Goal: Task Accomplishment & Management: Manage account settings

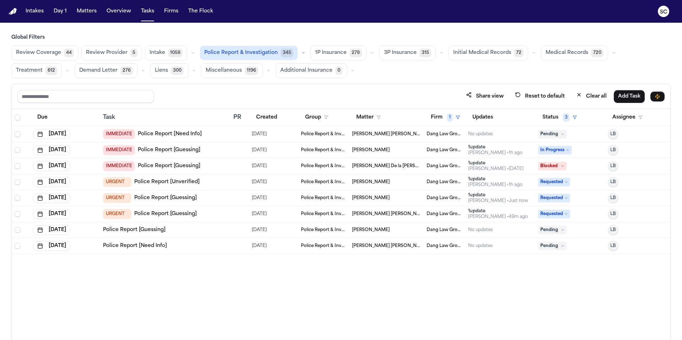
click at [156, 231] on link "Police Report [Guessing]" at bounding box center [134, 230] width 63 height 7
click at [260, 57] on button "Police Report & Investigation 345" at bounding box center [249, 53] width 98 height 14
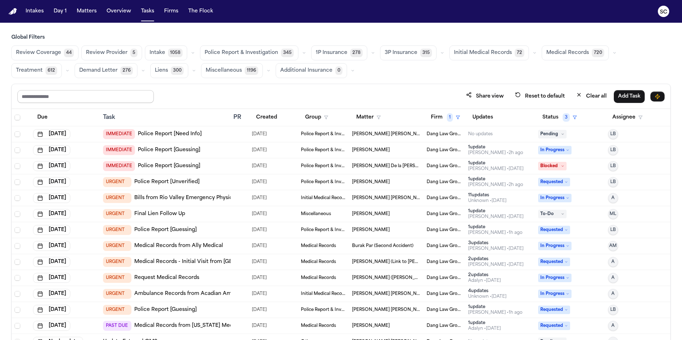
click at [99, 98] on input "text" at bounding box center [85, 96] width 136 height 13
click at [550, 96] on button "Reset to default" at bounding box center [540, 96] width 58 height 13
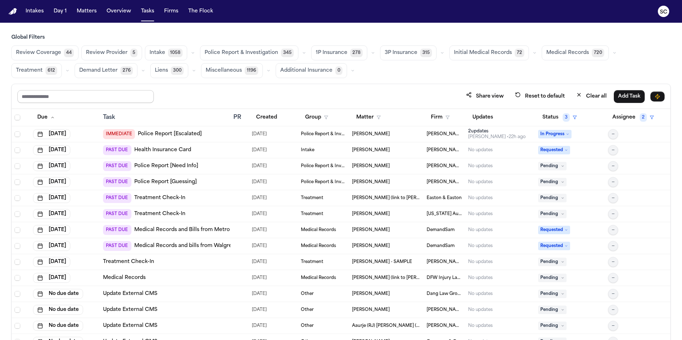
click at [109, 99] on input "text" at bounding box center [85, 96] width 136 height 13
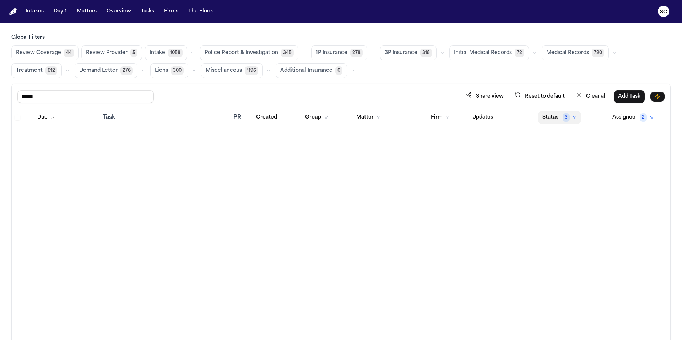
type input "******"
click at [577, 119] on button "Status 3" at bounding box center [559, 117] width 43 height 13
click at [591, 95] on div "****** Share view Reset to default Clear all Add Task Due Task PR Created Group…" at bounding box center [340, 228] width 659 height 288
click at [594, 98] on button "Clear all" at bounding box center [591, 96] width 39 height 13
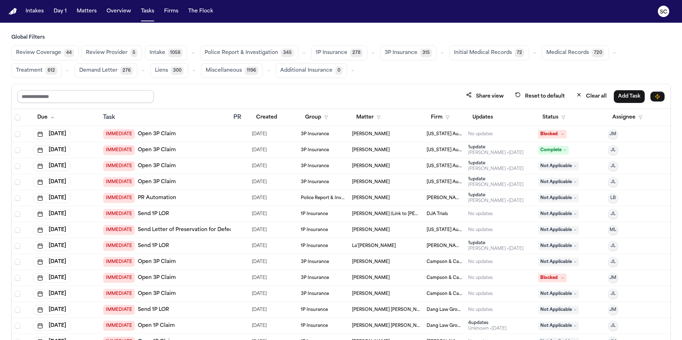
click at [94, 96] on input "text" at bounding box center [85, 96] width 136 height 13
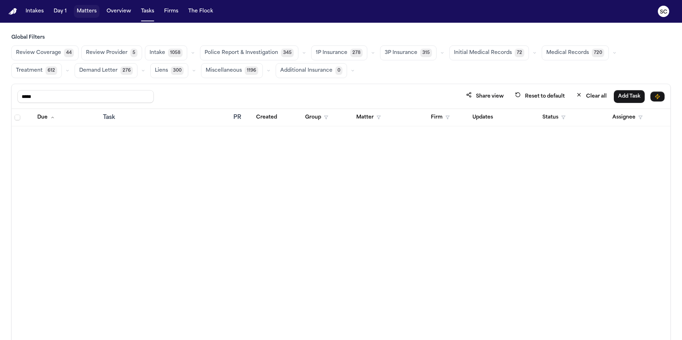
type input "*****"
click at [84, 10] on button "Matters" at bounding box center [87, 11] width 26 height 13
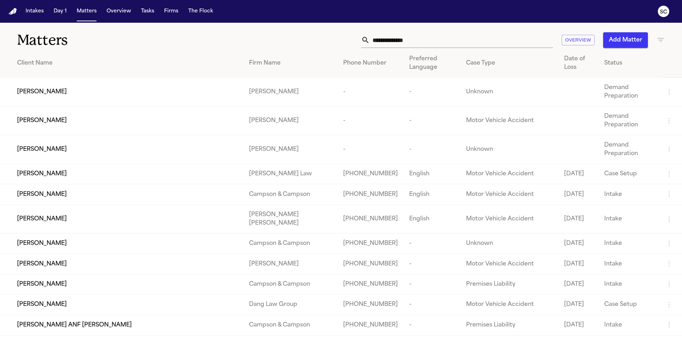
click at [419, 42] on input "text" at bounding box center [461, 40] width 183 height 16
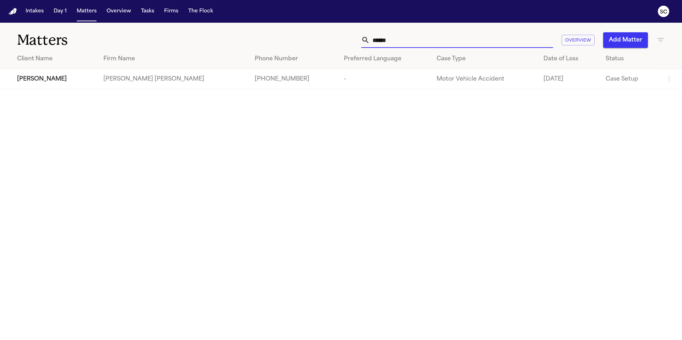
type input "******"
click at [60, 81] on div "[PERSON_NAME]" at bounding box center [54, 79] width 75 height 9
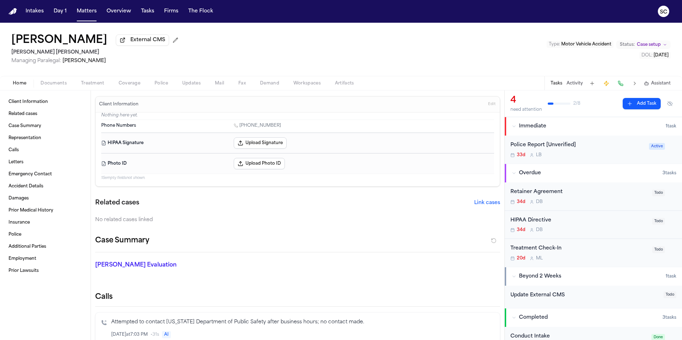
click at [560, 158] on div "33d L B" at bounding box center [577, 155] width 134 height 6
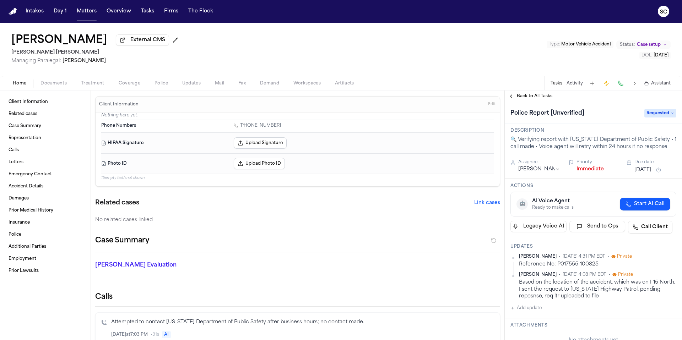
click at [537, 310] on button "Add update" at bounding box center [525, 308] width 31 height 9
click at [538, 313] on textarea "Add your update" at bounding box center [598, 314] width 152 height 14
type textarea "**********"
click at [659, 330] on button "Add" at bounding box center [666, 331] width 15 height 9
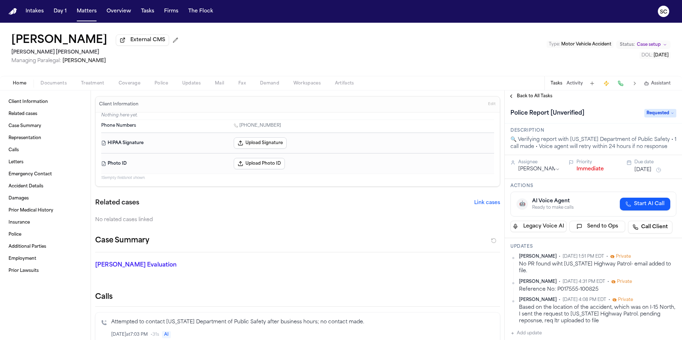
click at [63, 84] on span "Documents" at bounding box center [53, 84] width 26 height 6
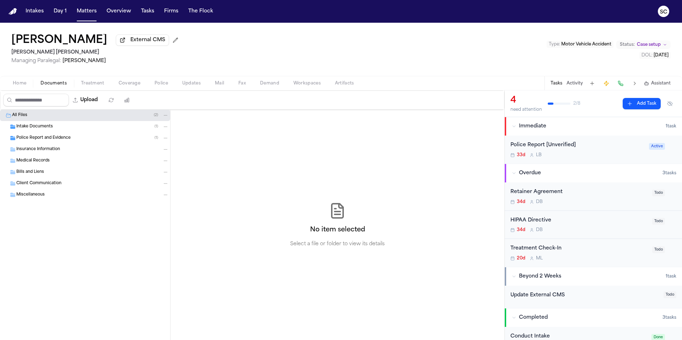
click at [58, 138] on span "Police Report and Evidence" at bounding box center [43, 138] width 54 height 6
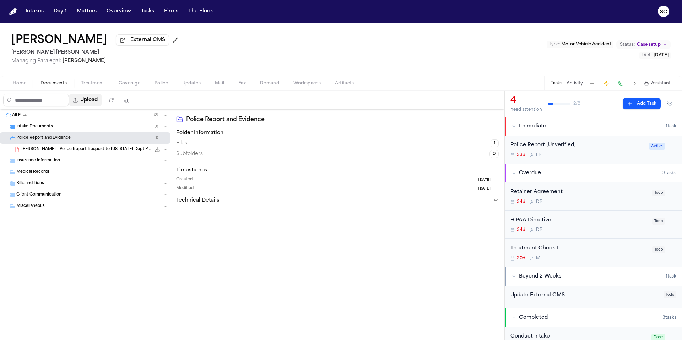
click at [97, 98] on button "Upload" at bounding box center [85, 100] width 33 height 13
select select "**********"
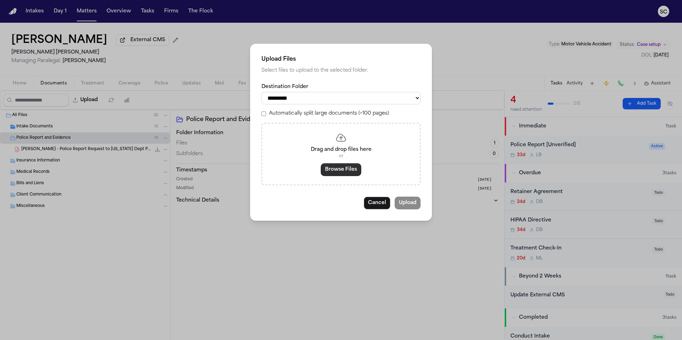
click at [342, 176] on button "Browse Files" at bounding box center [341, 169] width 40 height 13
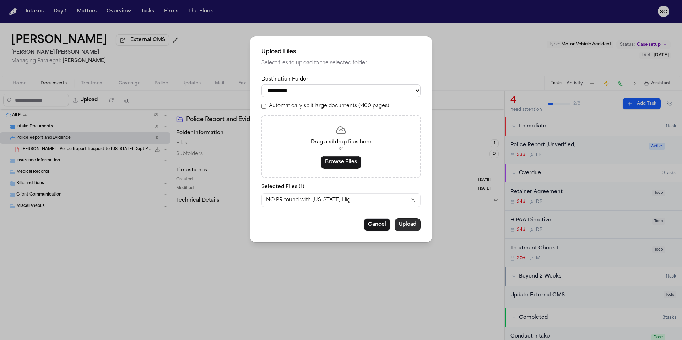
click at [411, 228] on button "Upload" at bounding box center [408, 224] width 26 height 13
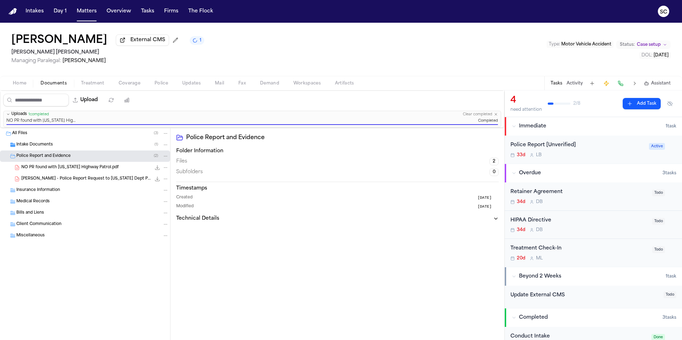
click at [164, 85] on span "Police" at bounding box center [161, 84] width 13 height 6
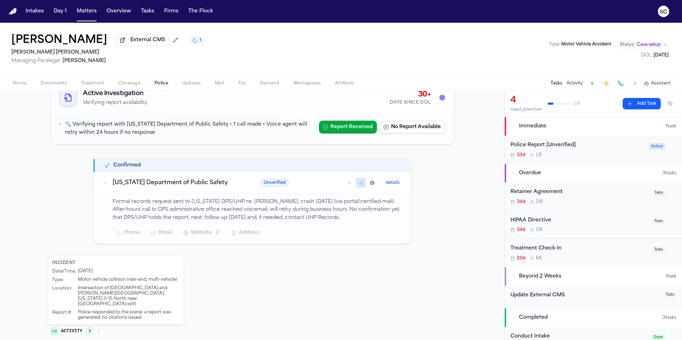
scroll to position [59, 0]
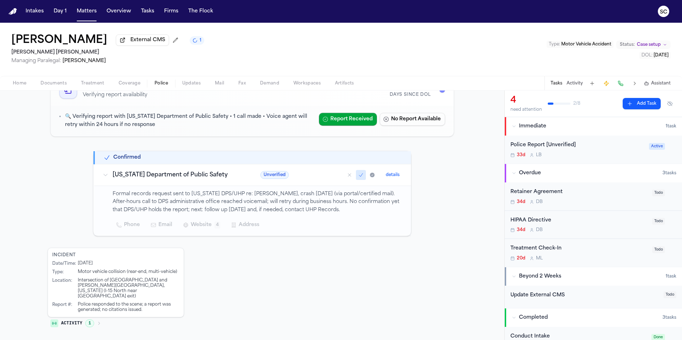
click at [348, 176] on icon "Mark as no report" at bounding box center [350, 175] width 6 height 6
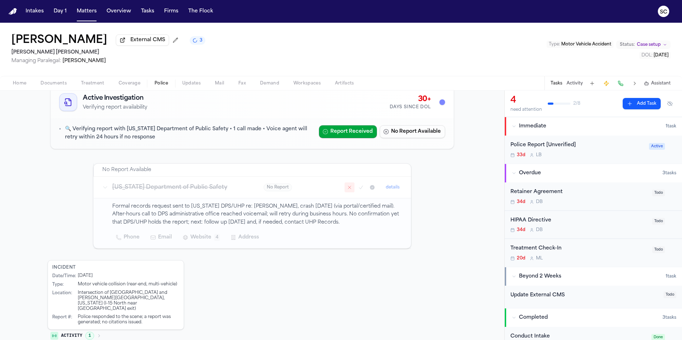
scroll to position [29, 0]
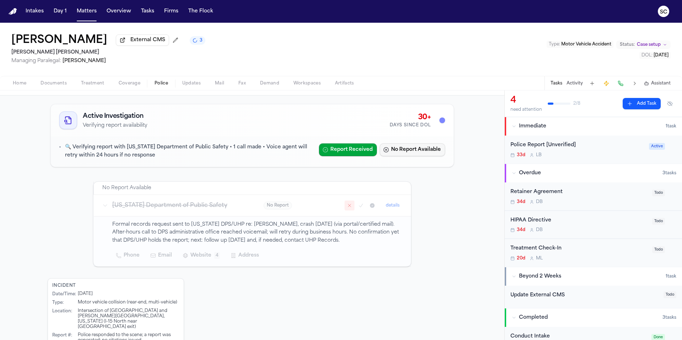
click at [406, 152] on button "No Report Available" at bounding box center [412, 150] width 65 height 13
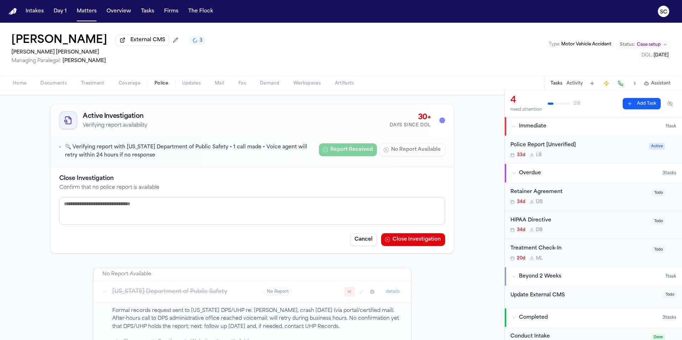
click at [234, 207] on textarea at bounding box center [252, 211] width 386 height 28
type textarea "*"
type textarea "**********"
click at [413, 241] on button "Close Investigation" at bounding box center [413, 239] width 64 height 13
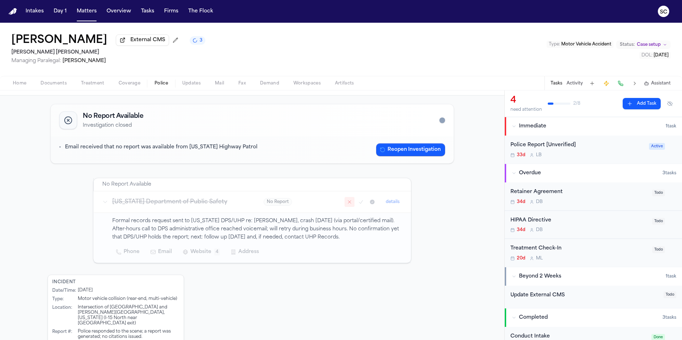
click at [601, 154] on div "33d L B" at bounding box center [577, 155] width 134 height 6
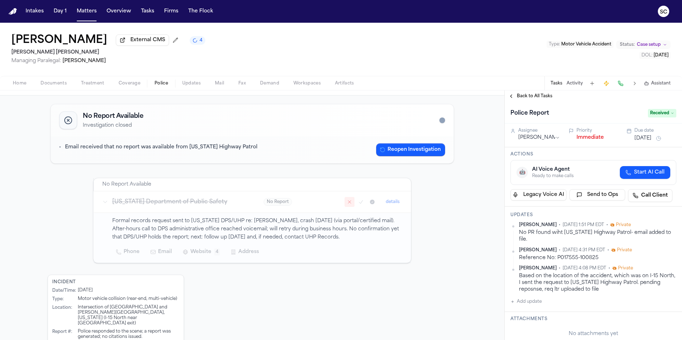
click at [21, 86] on span "Home" at bounding box center [19, 84] width 13 height 6
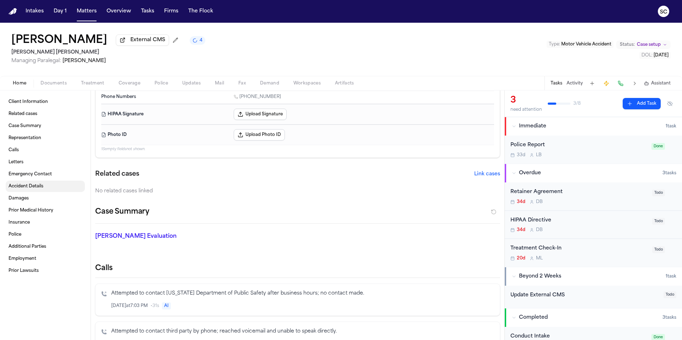
click at [31, 191] on link "Accident Details" at bounding box center [45, 186] width 79 height 11
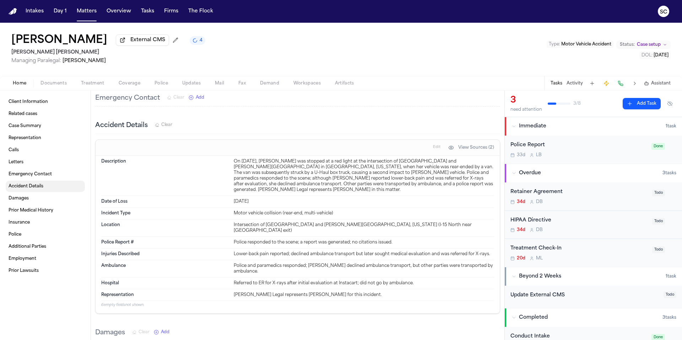
scroll to position [398, 0]
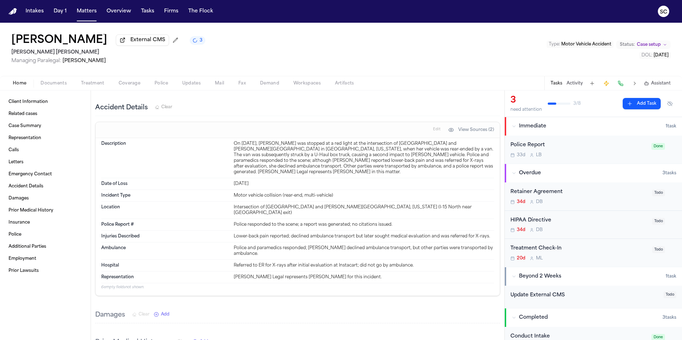
click at [621, 150] on div "Police Report" at bounding box center [578, 145] width 137 height 8
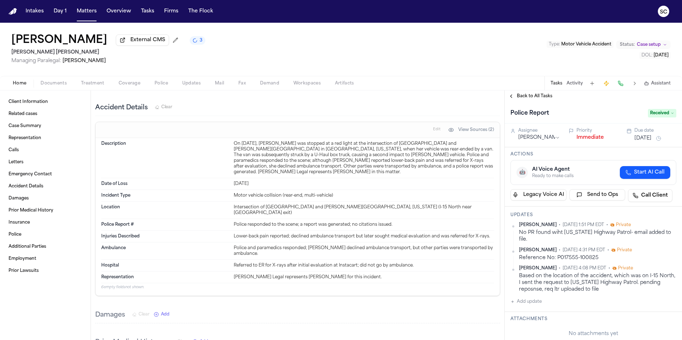
click at [661, 114] on span "Received" at bounding box center [662, 113] width 28 height 9
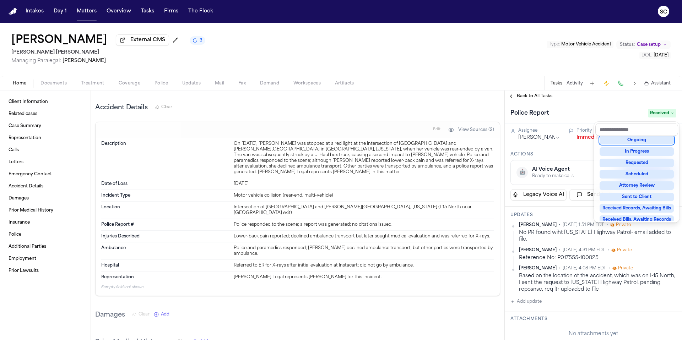
click at [643, 137] on div "Ongoing" at bounding box center [637, 140] width 74 height 9
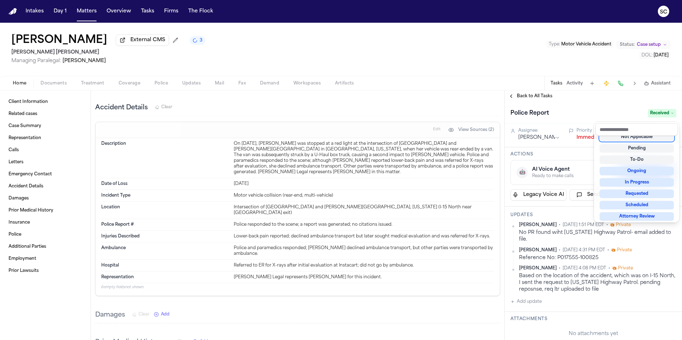
scroll to position [3, 0]
click at [645, 174] on div "Ongoing" at bounding box center [637, 174] width 74 height 9
type textarea "**********"
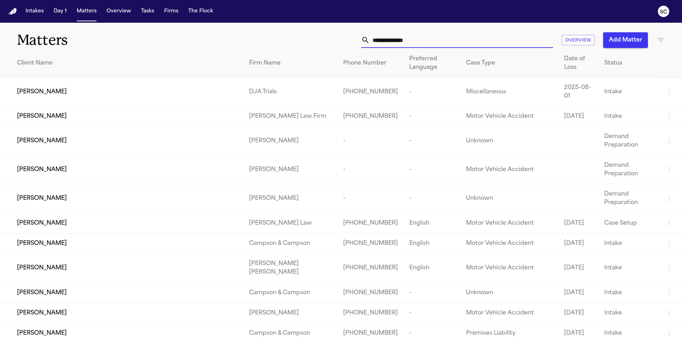
drag, startPoint x: 420, startPoint y: 42, endPoint x: 368, endPoint y: 41, distance: 51.5
click at [368, 41] on div at bounding box center [457, 40] width 192 height 16
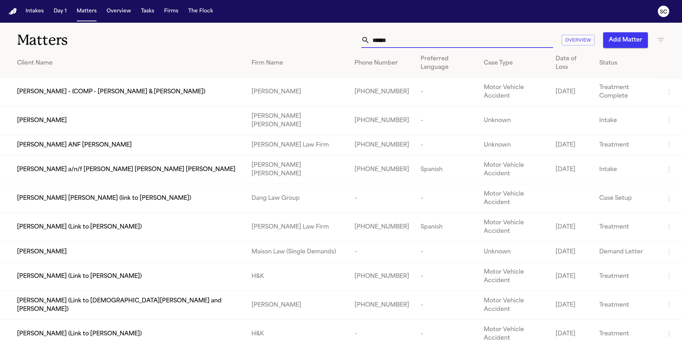
type input "******"
click at [37, 117] on span "[PERSON_NAME]" at bounding box center [42, 121] width 50 height 9
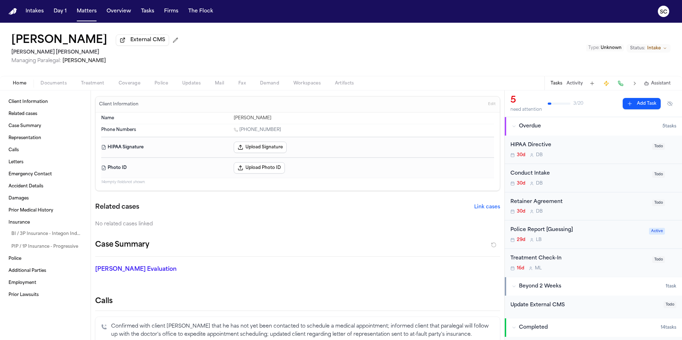
click at [601, 239] on div "29d L B" at bounding box center [577, 240] width 134 height 6
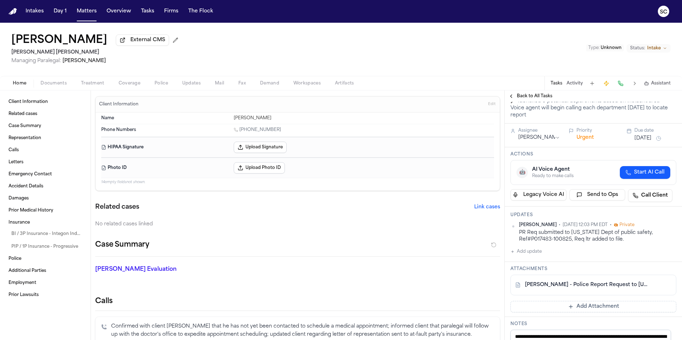
scroll to position [48, 0]
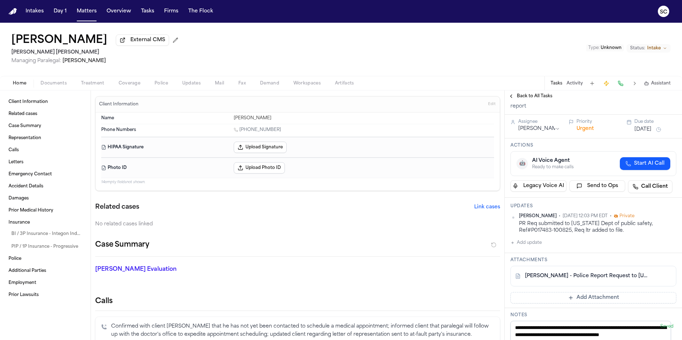
click at [531, 245] on button "Add update" at bounding box center [525, 243] width 31 height 9
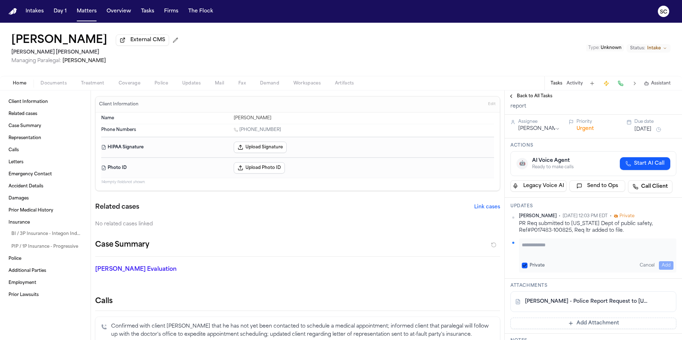
click at [568, 258] on div "Private Cancel Add" at bounding box center [597, 256] width 157 height 34
click at [566, 242] on div "Private Cancel Add" at bounding box center [597, 256] width 157 height 34
click at [552, 252] on textarea "Add your update" at bounding box center [598, 249] width 152 height 14
type textarea "*"
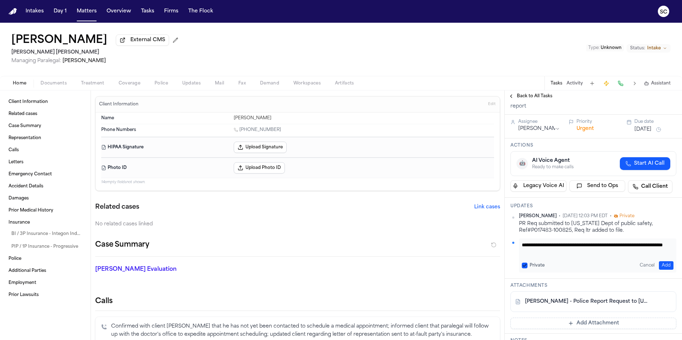
type textarea "**********"
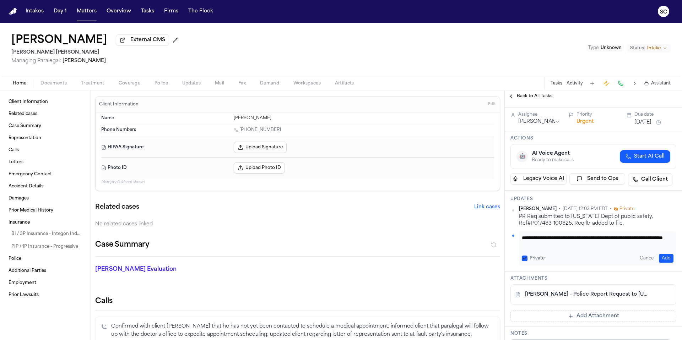
scroll to position [62, 0]
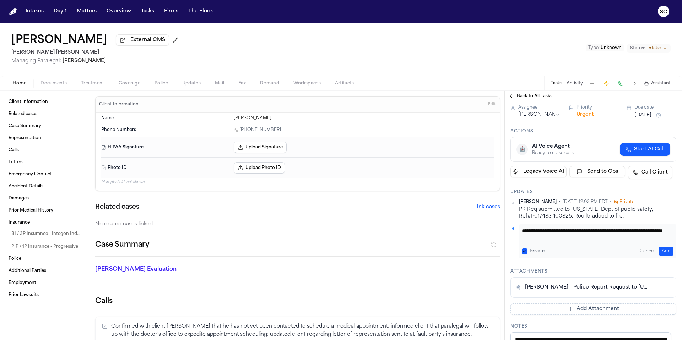
click at [591, 310] on button "Add Attachment" at bounding box center [593, 309] width 166 height 11
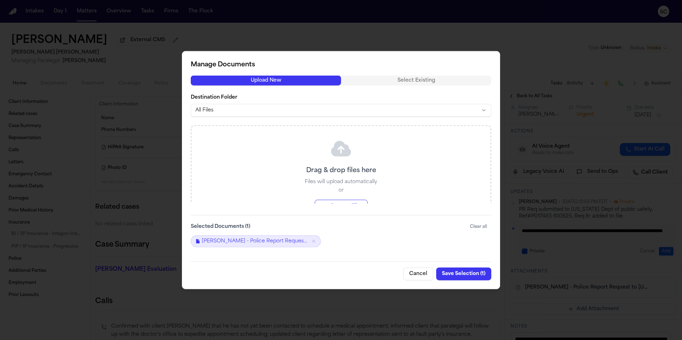
click at [249, 111] on body "Intakes Day 1 Matters Overview Tasks Firms The Flock SC Juan Manuel Rodriguez-F…" at bounding box center [341, 170] width 682 height 340
click at [344, 203] on button "Browse Files" at bounding box center [341, 206] width 53 height 13
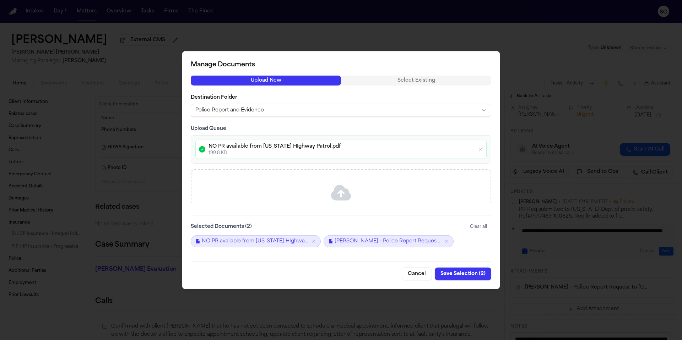
click at [467, 276] on button "Save Selection ( 2 )" at bounding box center [463, 273] width 56 height 13
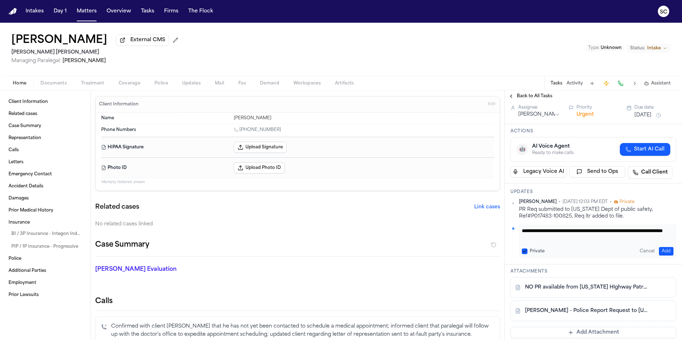
scroll to position [0, 0]
drag, startPoint x: 577, startPoint y: 241, endPoint x: 522, endPoint y: 232, distance: 55.8
click at [522, 232] on textarea "**********" at bounding box center [595, 234] width 146 height 14
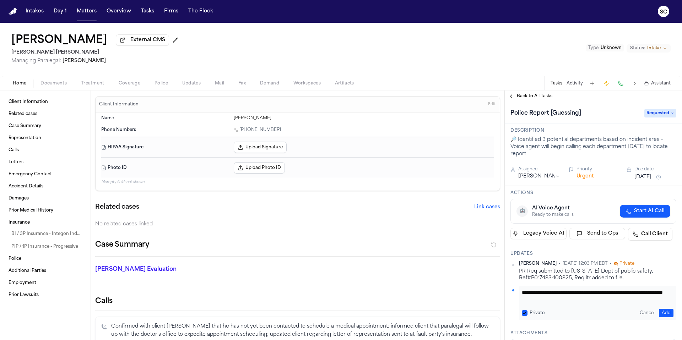
click at [656, 114] on span "Requested" at bounding box center [660, 113] width 32 height 9
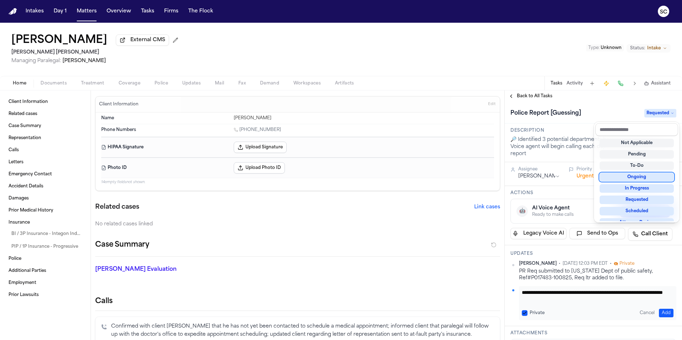
click at [647, 178] on div "Ongoing" at bounding box center [637, 177] width 74 height 9
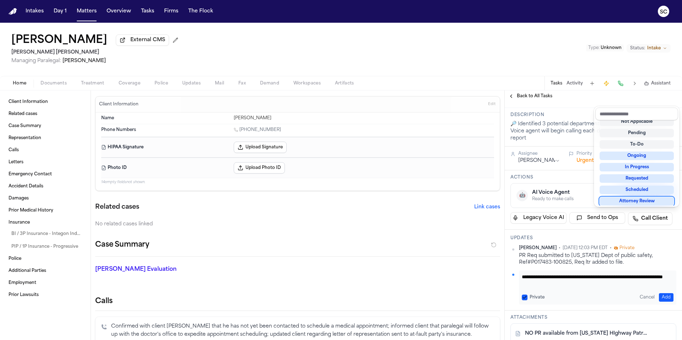
scroll to position [159, 0]
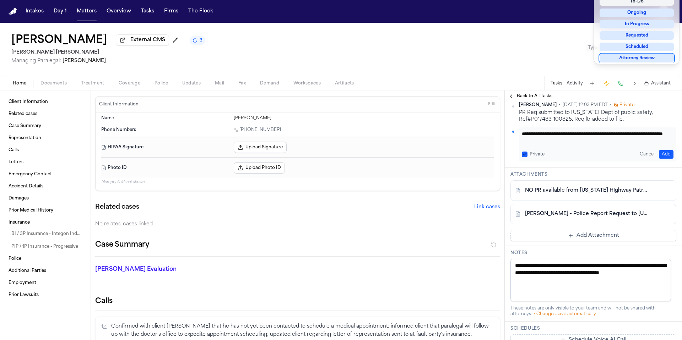
click at [550, 282] on div "**********" at bounding box center [593, 202] width 177 height 519
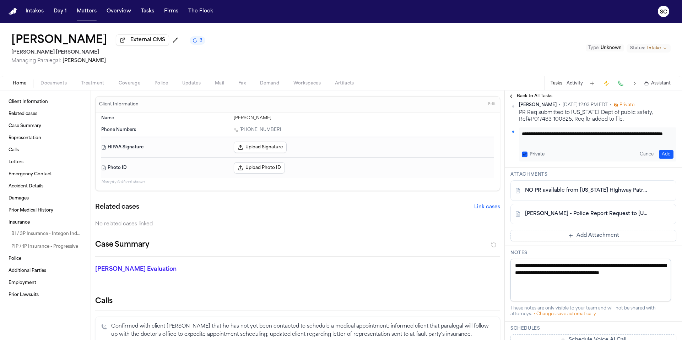
drag, startPoint x: 550, startPoint y: 282, endPoint x: 517, endPoint y: 266, distance: 36.5
click at [517, 266] on textarea "**********" at bounding box center [590, 280] width 161 height 43
paste textarea "**********"
type textarea "**********"
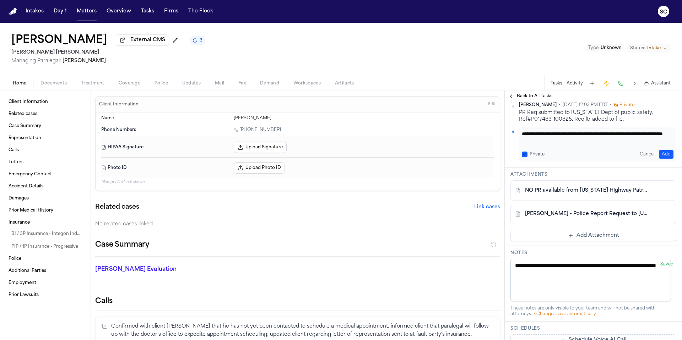
click at [518, 254] on h3 "Notes" at bounding box center [593, 253] width 166 height 6
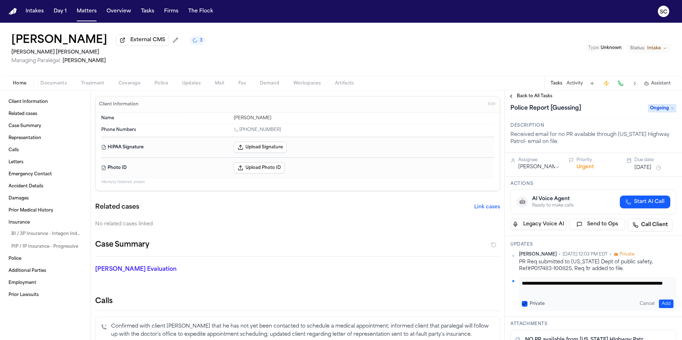
scroll to position [0, 0]
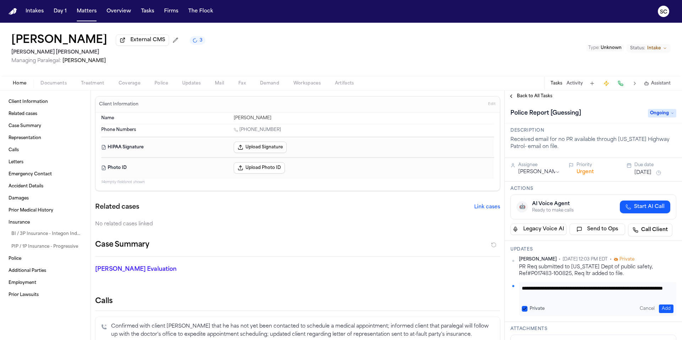
click at [612, 124] on div "Police Report [Guessing] Ongoing" at bounding box center [593, 113] width 177 height 22
